Goal: Entertainment & Leisure: Consume media (video, audio)

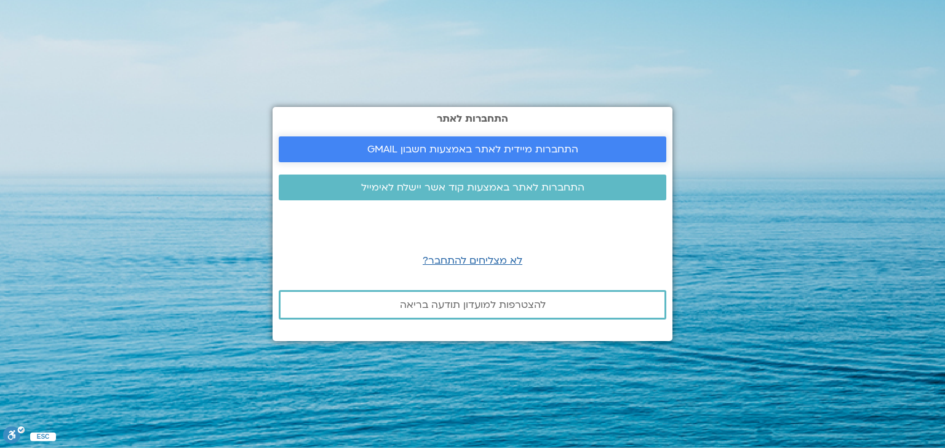
click at [466, 145] on span "התחברות מיידית לאתר באמצעות חשבון GMAIL" at bounding box center [472, 149] width 211 height 11
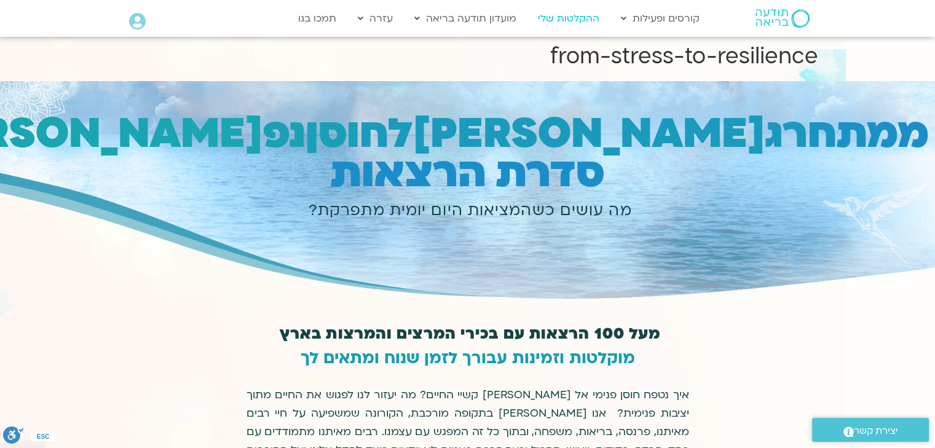
click at [561, 19] on link "ההקלטות שלי" at bounding box center [569, 18] width 74 height 23
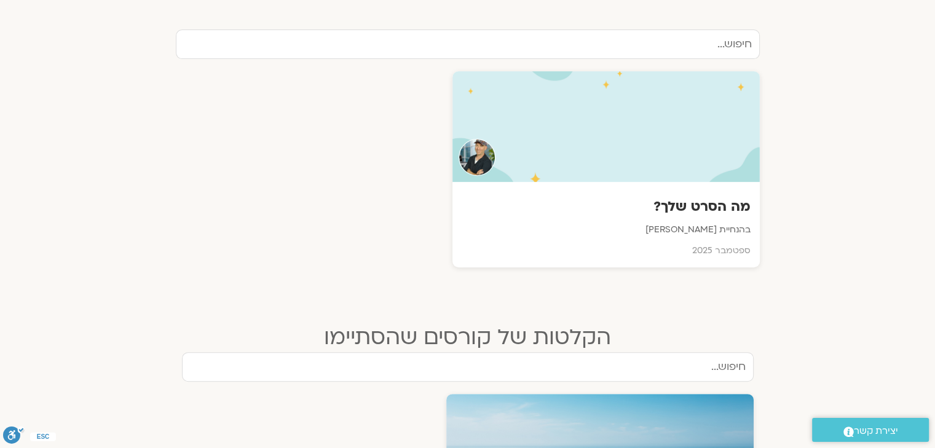
scroll to position [430, 0]
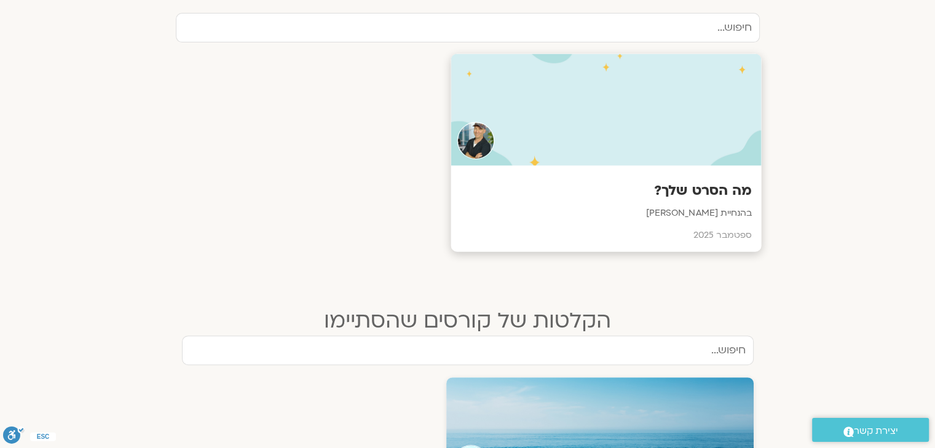
click at [643, 157] on div at bounding box center [606, 110] width 311 height 112
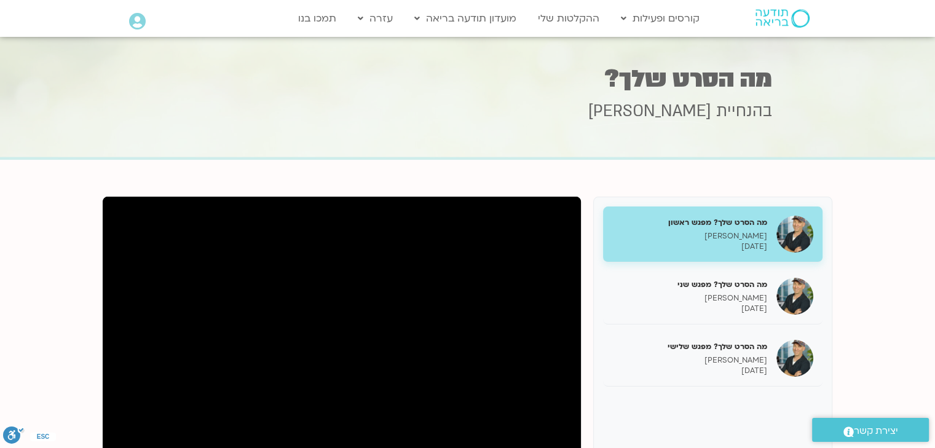
scroll to position [61, 0]
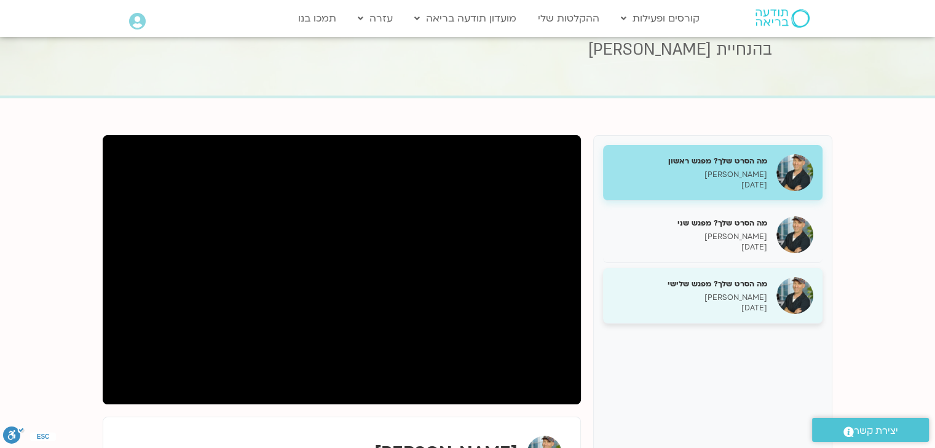
click at [711, 284] on h5 "מה הסרט שלך? מפגש שלישי" at bounding box center [690, 284] width 155 height 11
